Goal: Task Accomplishment & Management: Manage account settings

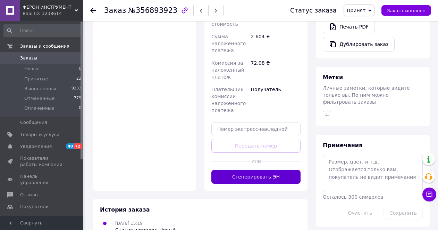
scroll to position [278, 0]
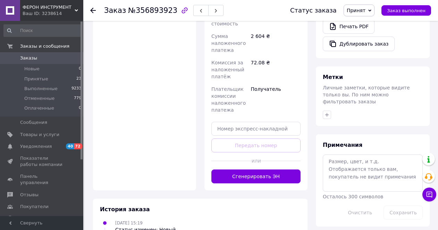
click at [265, 182] on button "Сгенерировать ЭН" at bounding box center [255, 176] width 89 height 14
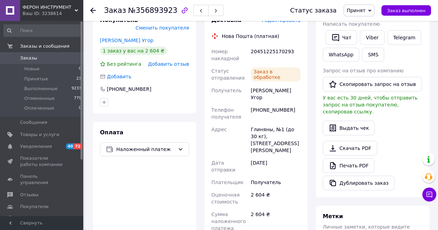
scroll to position [116, 0]
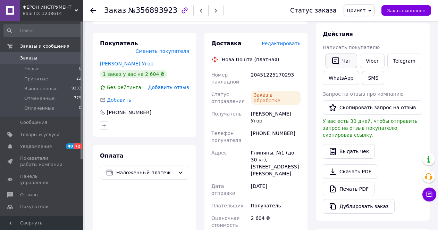
click at [340, 68] on button "Чат" at bounding box center [342, 60] width 32 height 15
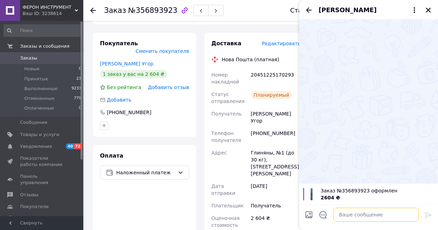
click at [347, 214] on textarea at bounding box center [375, 214] width 85 height 14
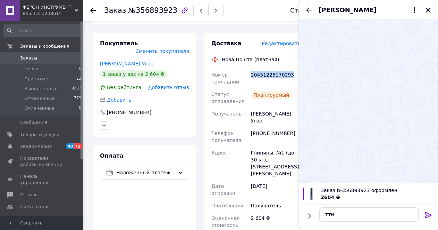
drag, startPoint x: 292, startPoint y: 81, endPoint x: 251, endPoint y: 83, distance: 41.0
click at [251, 83] on div "20451225170293" at bounding box center [276, 77] width 52 height 19
copy div "20451225170293"
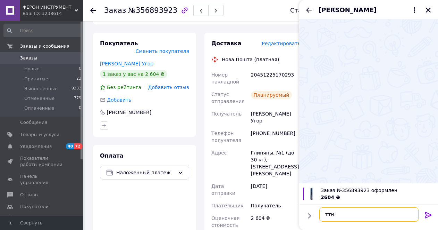
click at [343, 216] on textarea "ттн" at bounding box center [368, 214] width 99 height 14
paste textarea "20451225170293"
type textarea "ттн 20451225170293"
click at [431, 214] on icon at bounding box center [428, 214] width 7 height 6
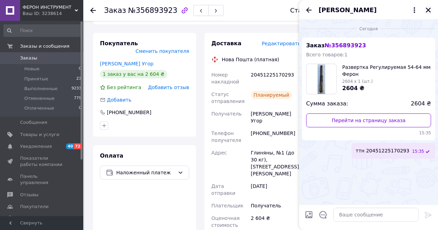
click at [429, 10] on icon "Закрыть" at bounding box center [428, 10] width 5 height 5
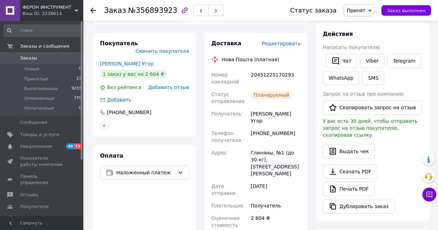
click at [311, 132] on div "Доставка Редактировать Нова Пошта (платная) Номер накладной 20451225170293 Стат…" at bounding box center [255, 198] width 111 height 330
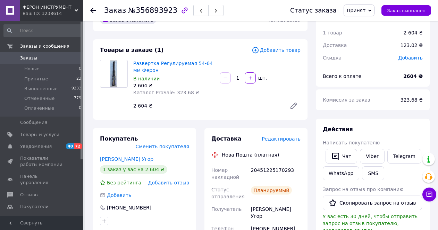
scroll to position [0, 0]
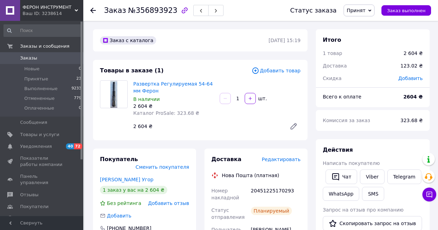
click at [31, 82] on span "Принятые" at bounding box center [36, 79] width 24 height 6
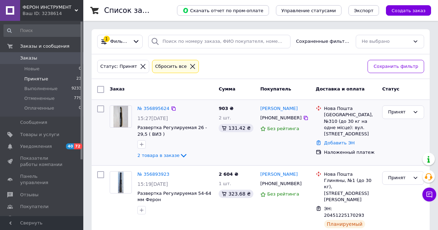
click at [245, 147] on div "903 ₴ 2 шт. 131.42 ₴" at bounding box center [237, 132] width 42 height 60
drag, startPoint x: 260, startPoint y: 106, endPoint x: 272, endPoint y: 108, distance: 12.7
click at [272, 108] on div "[PERSON_NAME] [PERSON_NAME] [PHONE_NUMBER] Без рейтинга" at bounding box center [286, 132] width 56 height 60
copy link "Снігір"
click at [152, 109] on link "№ 356895624" at bounding box center [153, 108] width 32 height 5
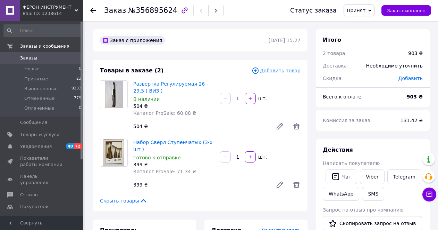
click at [192, 101] on div "В наличии" at bounding box center [173, 98] width 81 height 7
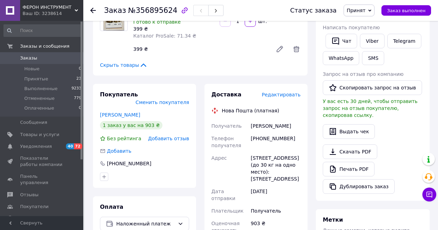
scroll to position [139, 0]
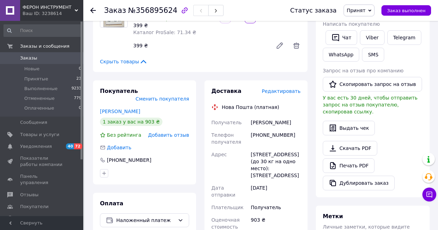
click at [312, 85] on div "Итого 2 товара 903 ₴ Доставка Необходимо уточнить Скидка [PERSON_NAME] Всего к …" at bounding box center [373, 174] width 122 height 569
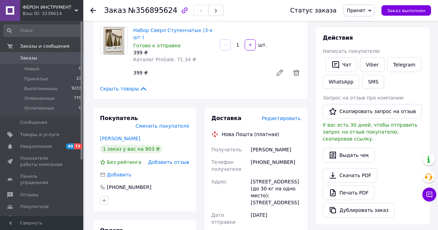
scroll to position [0, 0]
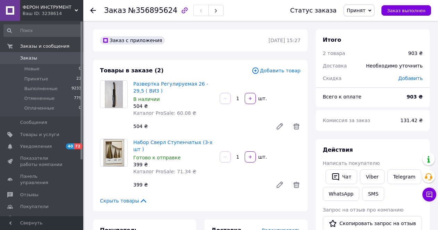
click at [31, 79] on span "Принятые" at bounding box center [36, 79] width 24 height 6
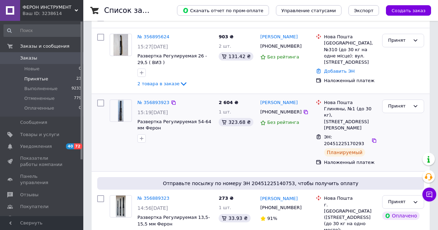
scroll to position [46, 0]
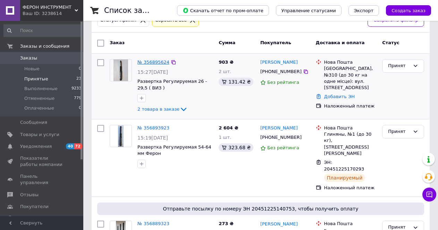
click at [151, 60] on link "№ 356895624" at bounding box center [153, 61] width 32 height 5
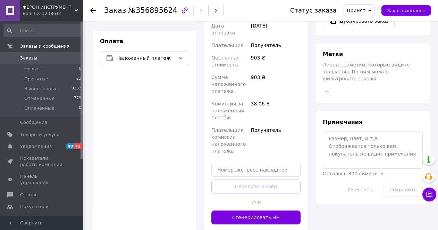
scroll to position [393, 0]
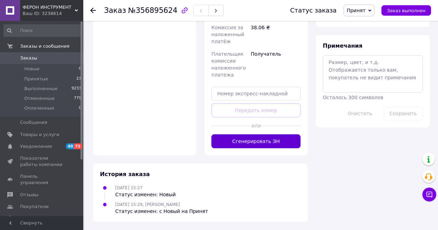
click at [245, 148] on button "Сгенерировать ЭН" at bounding box center [255, 141] width 89 height 14
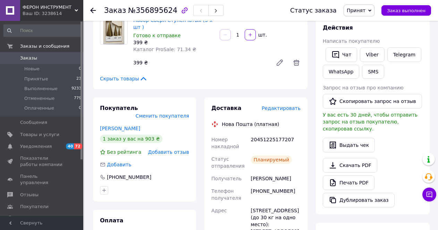
scroll to position [116, 0]
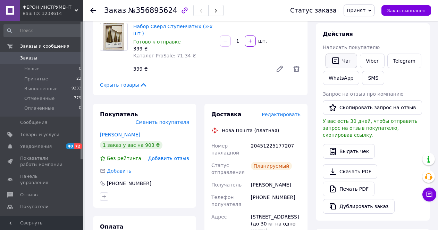
click at [340, 67] on button "Чат" at bounding box center [342, 60] width 32 height 15
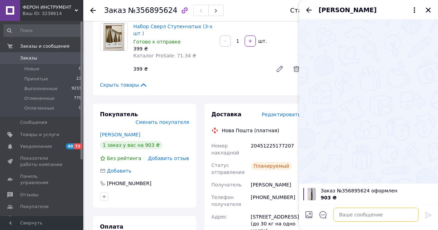
click at [352, 212] on textarea at bounding box center [375, 214] width 85 height 14
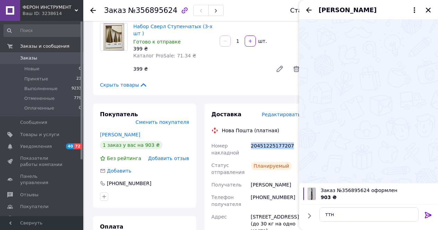
drag, startPoint x: 297, startPoint y: 159, endPoint x: 251, endPoint y: 159, distance: 45.5
click at [251, 159] on div "20451225177207" at bounding box center [276, 148] width 52 height 19
copy div "20451225177207"
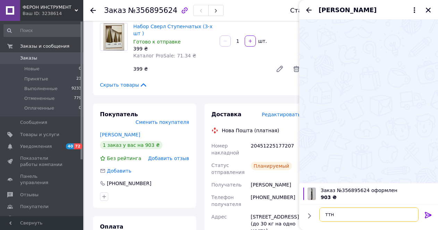
click at [339, 213] on textarea "ттн" at bounding box center [368, 214] width 99 height 14
paste textarea "20451225177207"
type textarea "ттн 20451225177207"
click at [426, 213] on icon at bounding box center [428, 214] width 7 height 6
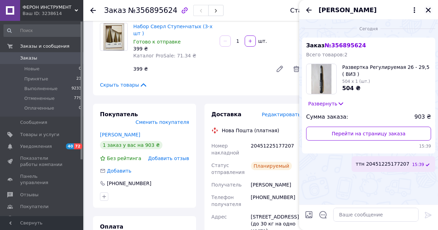
click at [430, 8] on icon "Закрыть" at bounding box center [428, 10] width 5 height 5
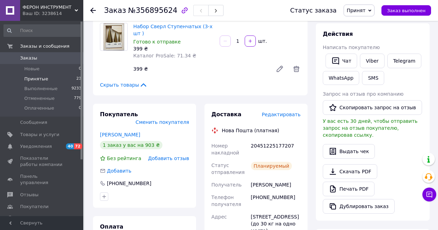
click at [40, 79] on span "Принятые" at bounding box center [36, 79] width 24 height 6
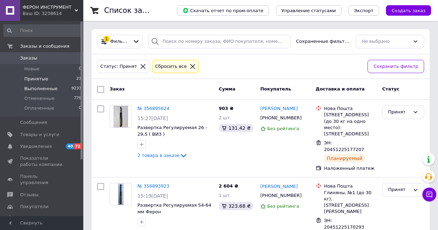
click at [37, 90] on span "Выполненные" at bounding box center [40, 88] width 33 height 6
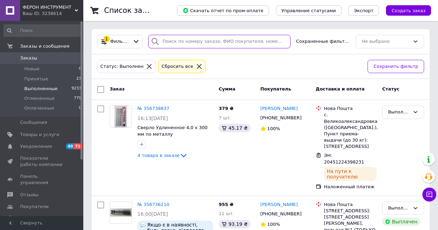
click at [160, 44] on input "search" at bounding box center [219, 42] width 142 height 14
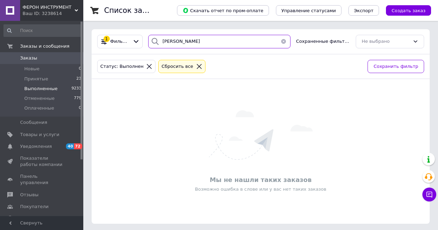
click at [178, 46] on input "[PERSON_NAME]" at bounding box center [219, 42] width 142 height 14
type input "б"
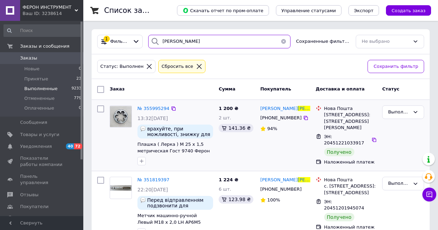
type input "[PERSON_NAME]"
click at [209, 119] on div "13:32[DATE]" at bounding box center [175, 118] width 76 height 7
